Goal: Find specific page/section: Find specific page/section

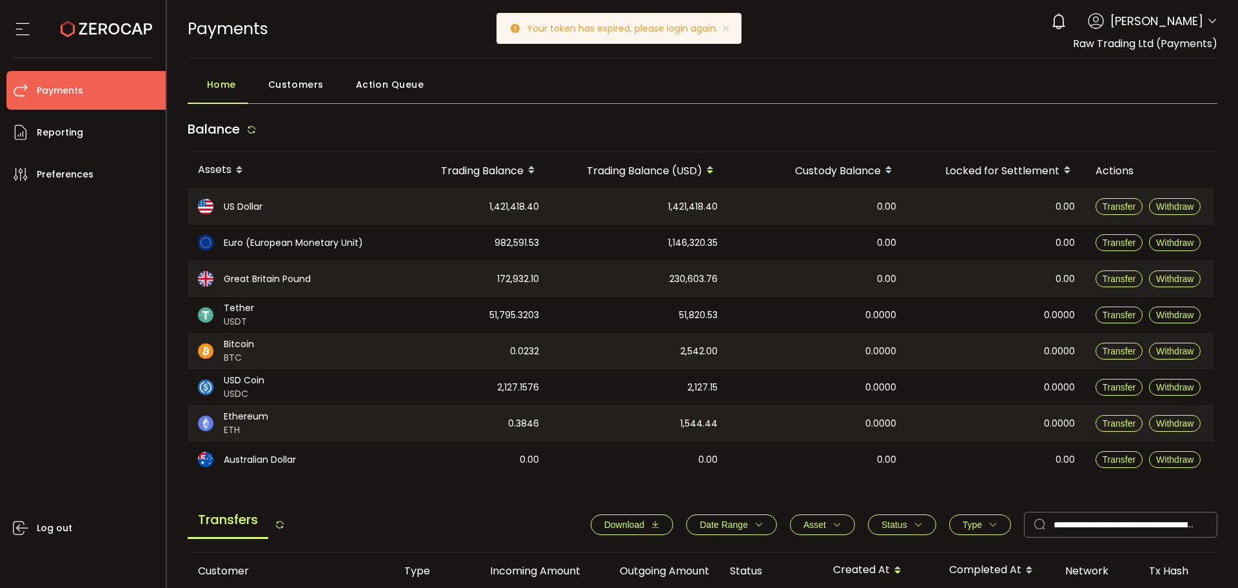
scroll to position [198, 0]
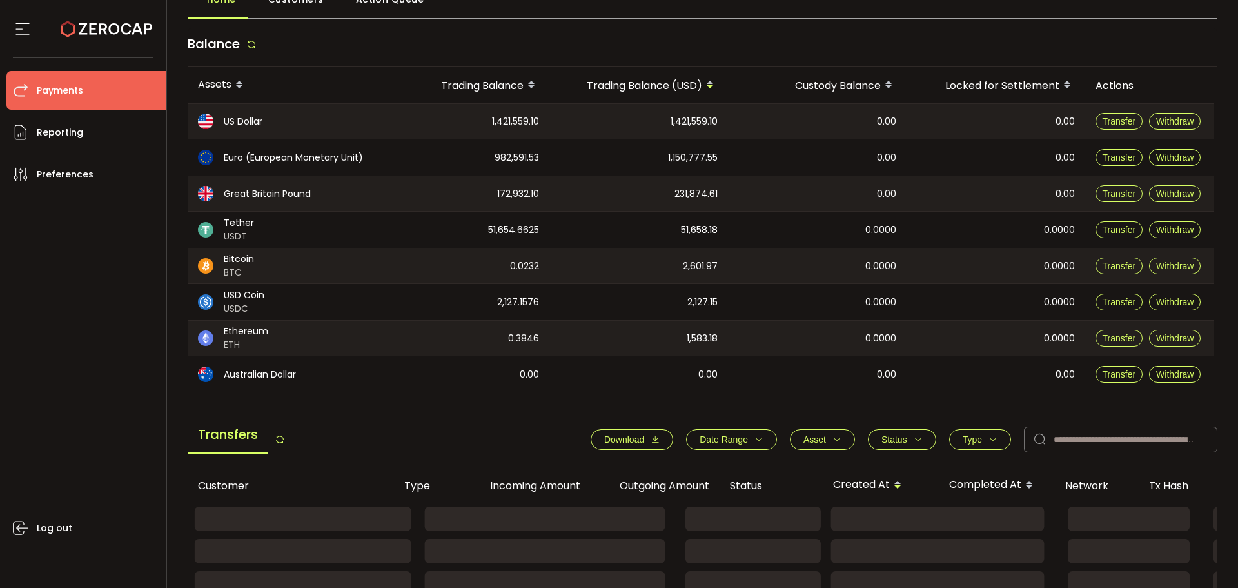
scroll to position [193, 0]
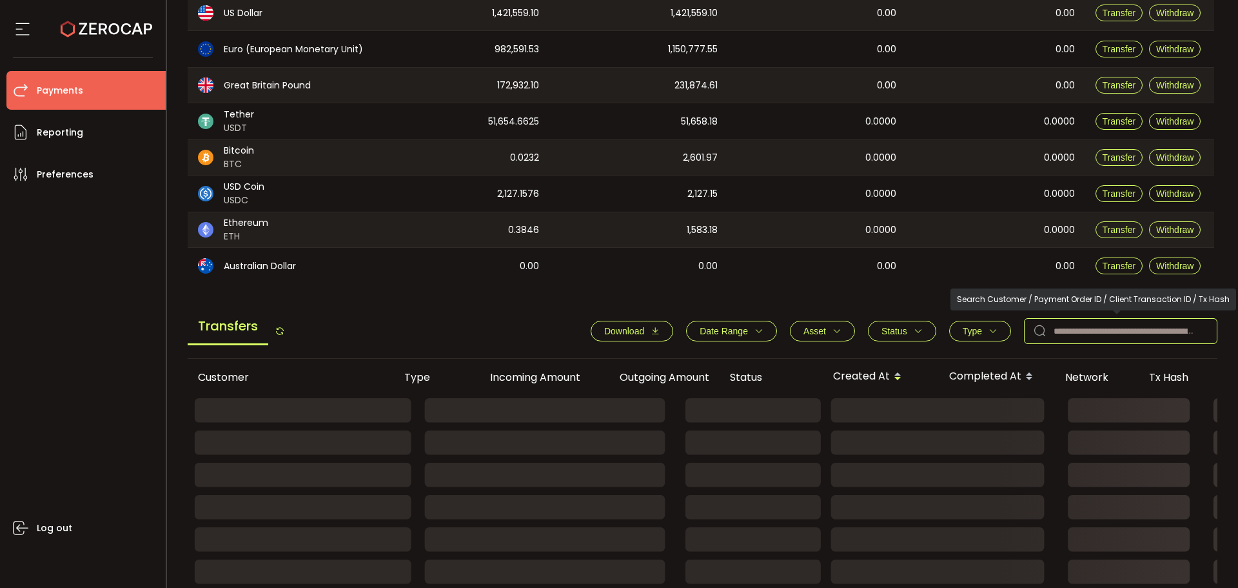
click at [1061, 336] on input "text" at bounding box center [1120, 331] width 193 height 26
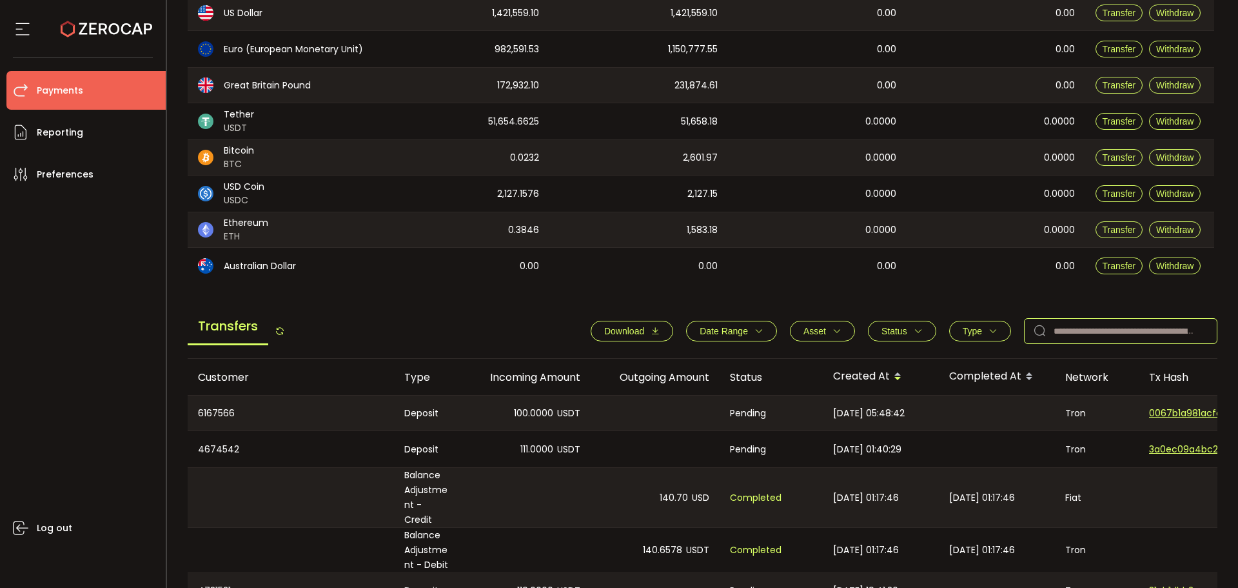
paste input "*******"
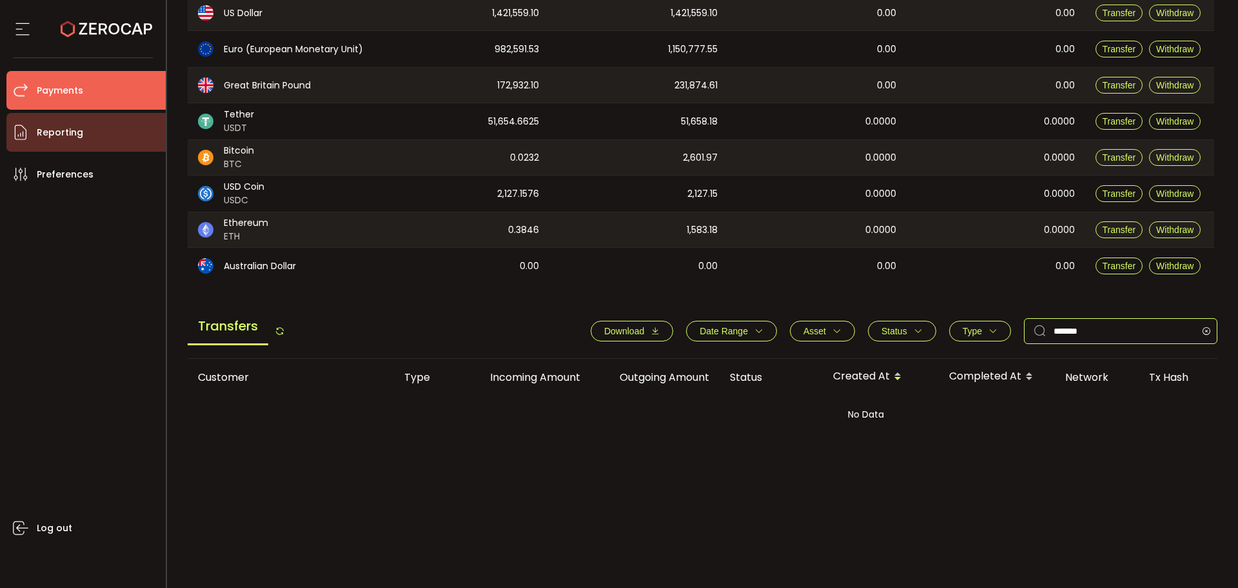
type input "*******"
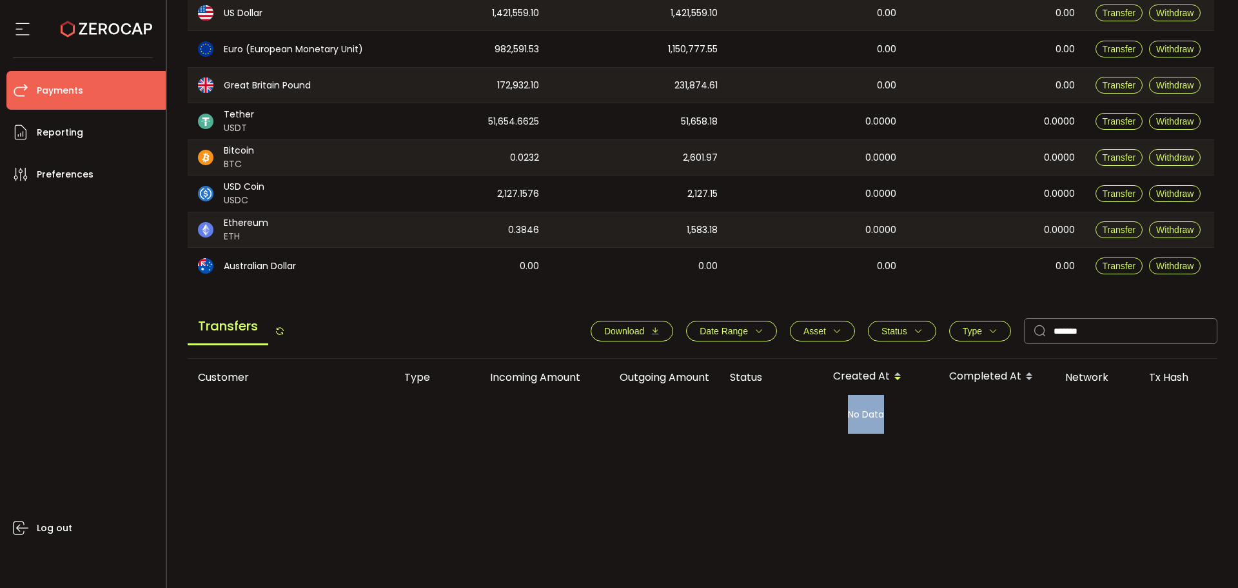
drag, startPoint x: 891, startPoint y: 423, endPoint x: 829, endPoint y: 421, distance: 61.9
click at [829, 421] on div "No Data" at bounding box center [867, 414] width 1358 height 39
click at [827, 420] on div "No Data" at bounding box center [867, 414] width 1358 height 39
click at [835, 415] on div "No Data" at bounding box center [867, 414] width 1358 height 39
click at [867, 410] on div "No Data" at bounding box center [867, 414] width 1358 height 39
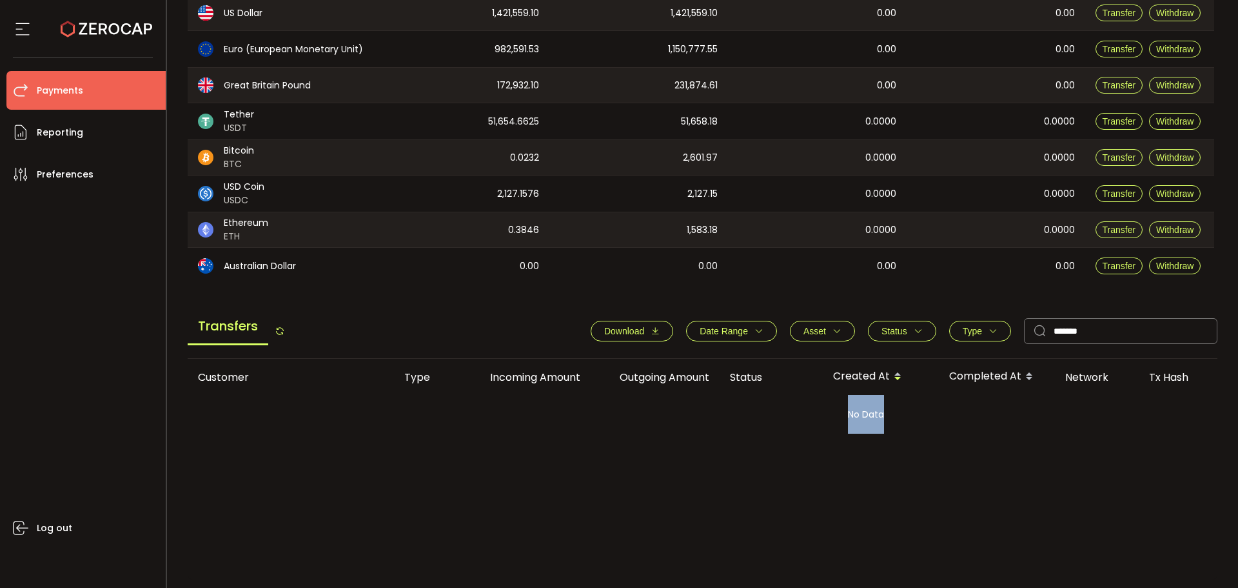
drag, startPoint x: 887, startPoint y: 413, endPoint x: 821, endPoint y: 413, distance: 65.8
click at [821, 413] on div "No Data" at bounding box center [867, 414] width 1358 height 39
drag, startPoint x: 268, startPoint y: 376, endPoint x: 183, endPoint y: 370, distance: 84.7
click at [183, 368] on main "Home Customers Action Queue Balance Assets Trading Balance Trading Balance (USD…" at bounding box center [703, 228] width 1072 height 727
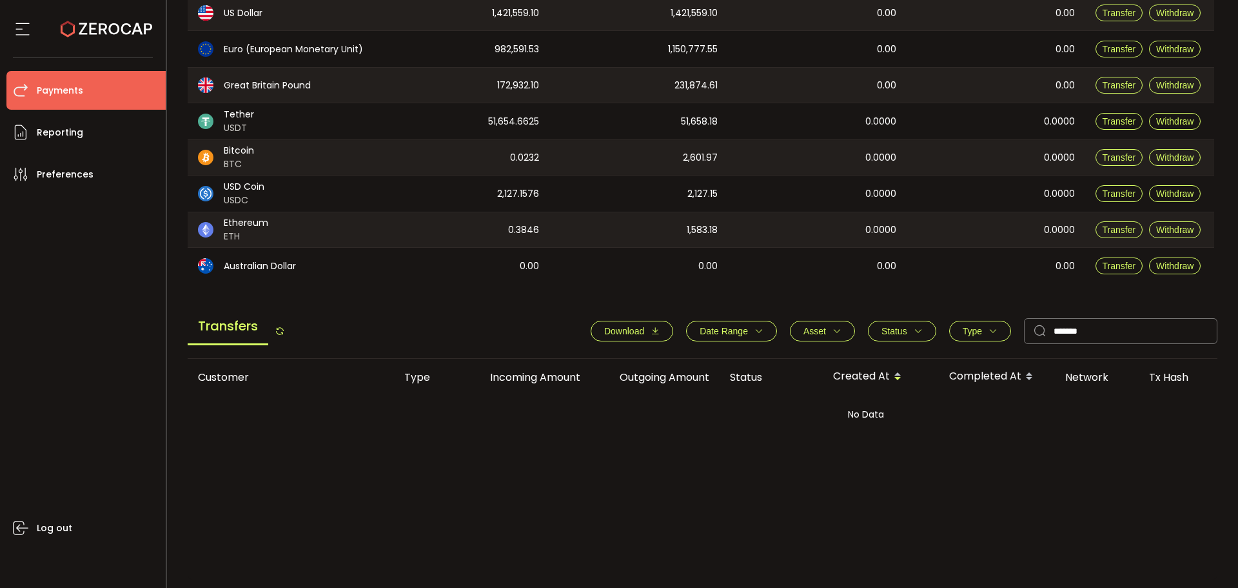
click at [259, 382] on div "Customer" at bounding box center [291, 377] width 206 height 15
drag, startPoint x: 185, startPoint y: 376, endPoint x: 244, endPoint y: 376, distance: 58.7
click at [243, 376] on main "Home Customers Action Queue Balance Assets Trading Balance Trading Balance (USD…" at bounding box center [703, 228] width 1072 height 727
click at [219, 375] on div "Customer" at bounding box center [291, 377] width 206 height 15
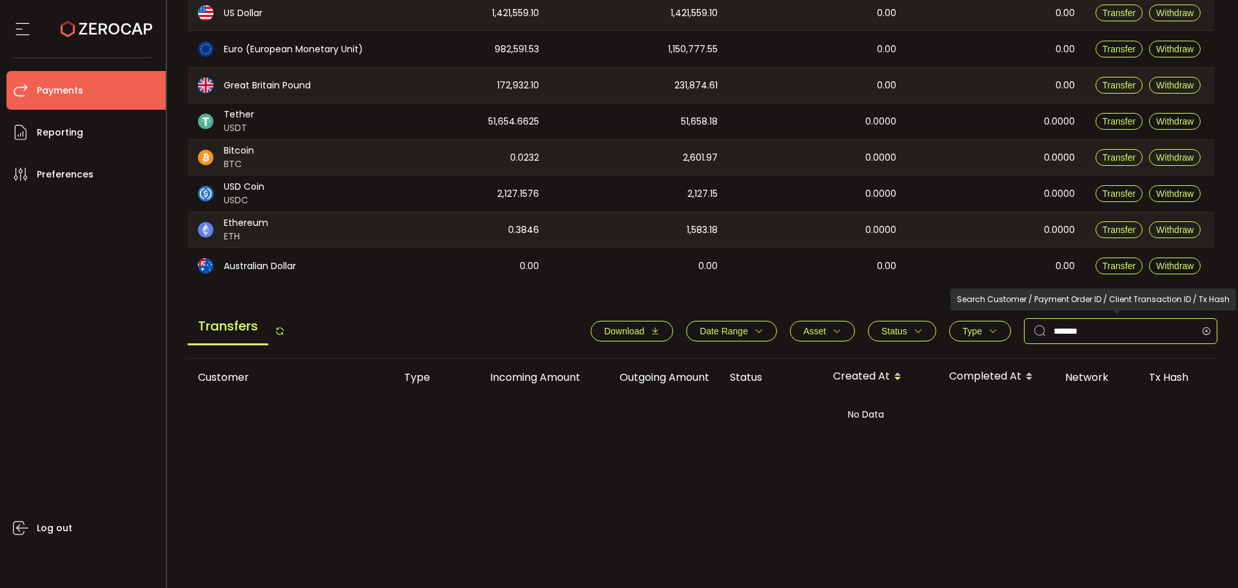
click at [1067, 327] on input "*******" at bounding box center [1120, 331] width 193 height 26
